Goal: Use online tool/utility: Utilize a website feature to perform a specific function

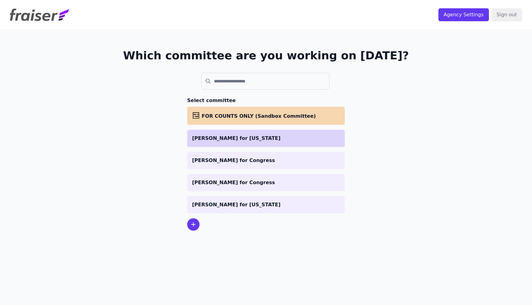
click at [243, 131] on li "[PERSON_NAME] for [US_STATE]" at bounding box center [266, 138] width 158 height 17
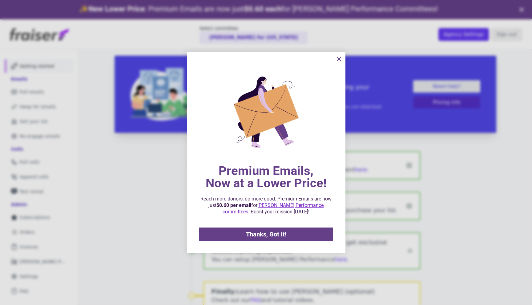
click at [275, 236] on span "Thanks, Got It!" at bounding box center [266, 235] width 40 height 6
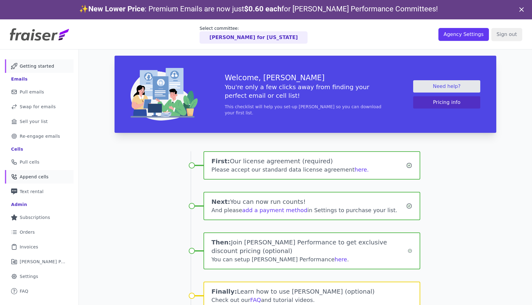
click at [38, 175] on span "Append cells" at bounding box center [34, 177] width 29 height 6
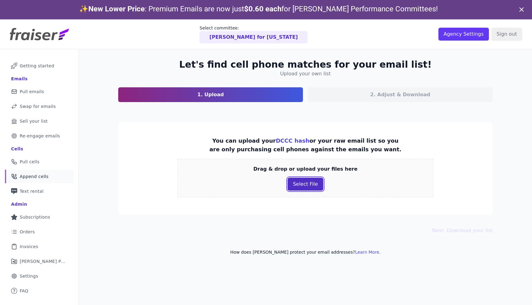
click at [305, 186] on button "Select File" at bounding box center [305, 184] width 35 height 13
click at [304, 182] on button "Select File" at bounding box center [305, 184] width 35 height 13
click at [296, 187] on button "Select File" at bounding box center [305, 184] width 35 height 13
click at [302, 181] on button "Select File" at bounding box center [305, 184] width 35 height 13
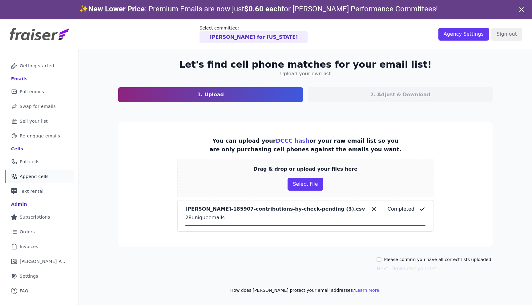
click at [370, 207] on icon at bounding box center [373, 209] width 7 height 7
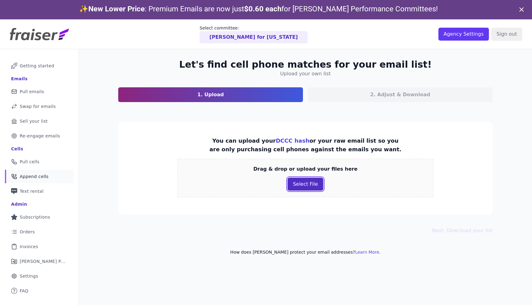
click at [311, 182] on button "Select File" at bounding box center [305, 184] width 35 height 13
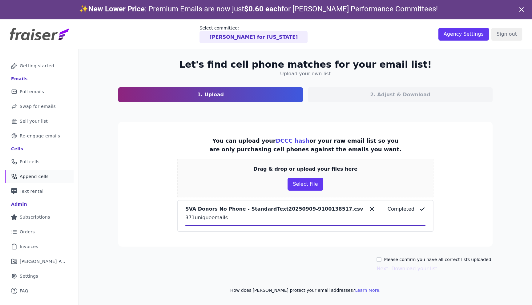
click at [391, 258] on div "Please confirm you have all correct lists uploaded." at bounding box center [435, 260] width 116 height 6
click at [381, 260] on input "Please confirm you have all correct lists uploaded." at bounding box center [379, 259] width 5 height 5
checkbox input "true"
click at [389, 270] on button "Next: Download your list" at bounding box center [407, 268] width 61 height 7
